Goal: Task Accomplishment & Management: Manage account settings

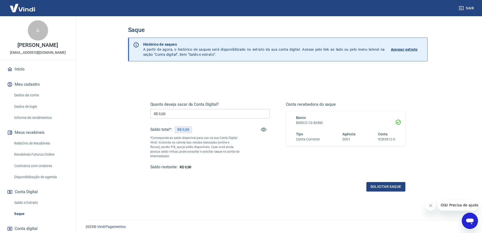
click at [185, 130] on p "R$ 0,00" at bounding box center [183, 129] width 12 height 5
click at [210, 54] on p "Histórico de saques A partir de agora, o histórico de saques será disponibiliza…" at bounding box center [264, 49] width 242 height 15
